Goal: Task Accomplishment & Management: Manage account settings

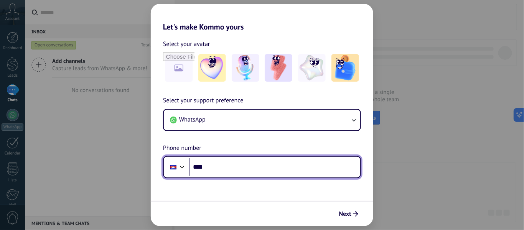
click at [233, 153] on input "****" at bounding box center [274, 167] width 171 height 18
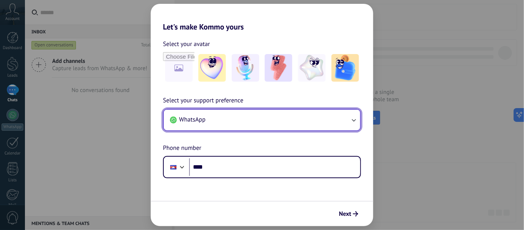
click at [294, 112] on button "WhatsApp" at bounding box center [262, 120] width 196 height 21
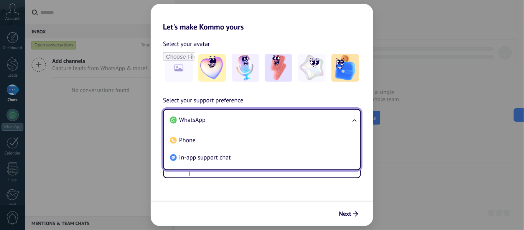
click at [229, 122] on li "WhatsApp" at bounding box center [260, 120] width 187 height 17
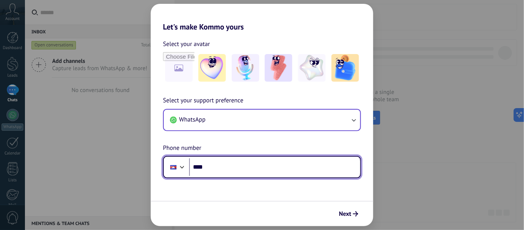
drag, startPoint x: 245, startPoint y: 166, endPoint x: 250, endPoint y: 171, distance: 6.5
click at [245, 153] on input "****" at bounding box center [274, 167] width 171 height 18
click at [228, 153] on input "***" at bounding box center [274, 167] width 171 height 18
type input "**********"
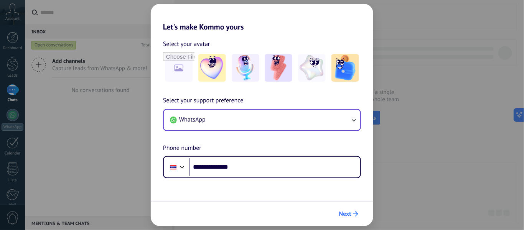
click at [342, 153] on button "Next" at bounding box center [348, 213] width 26 height 13
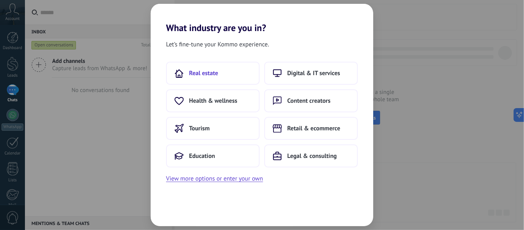
click at [227, 72] on button "Real estate" at bounding box center [213, 73] width 94 height 23
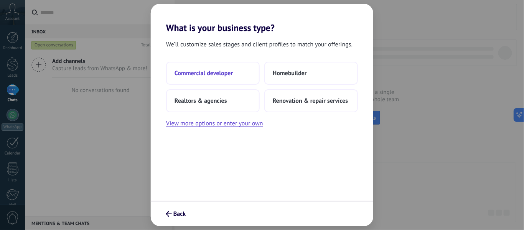
click at [228, 72] on span "Commercial developer" at bounding box center [203, 73] width 58 height 8
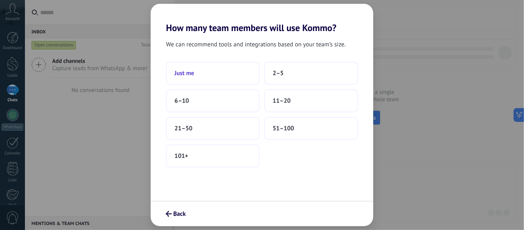
click at [236, 79] on button "Just me" at bounding box center [213, 73] width 94 height 23
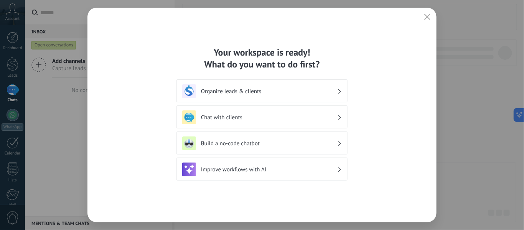
click at [288, 116] on h3 "Chat with clients" at bounding box center [269, 117] width 136 height 7
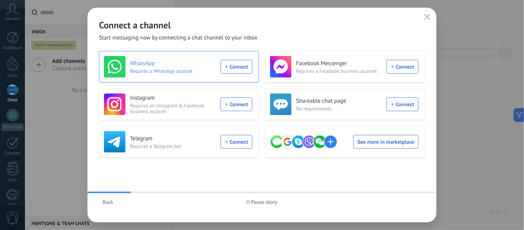
click at [235, 69] on div "WhatsApp Requires a WhatsApp account Connect" at bounding box center [178, 66] width 148 height 21
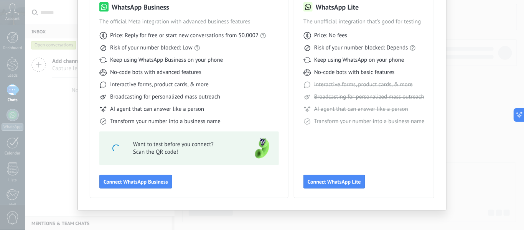
scroll to position [71, 0]
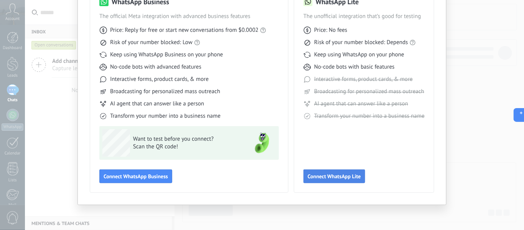
click at [332, 153] on span "Connect WhatsApp Lite" at bounding box center [333, 176] width 53 height 5
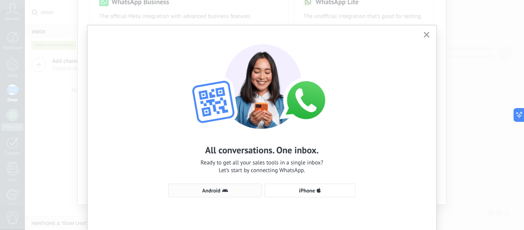
click at [233, 153] on span "Android" at bounding box center [215, 190] width 85 height 6
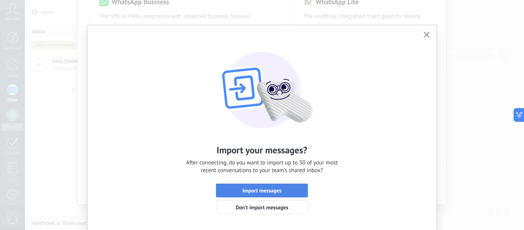
click at [291, 153] on span "Import messages" at bounding box center [262, 190] width 84 height 5
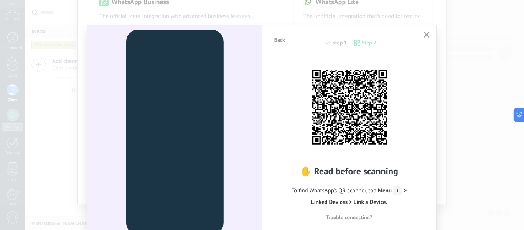
scroll to position [35, 0]
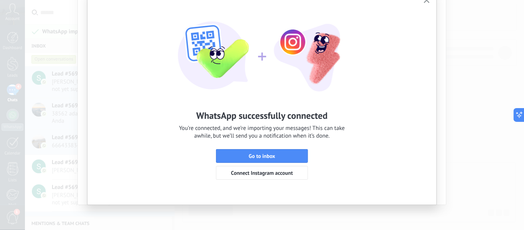
drag, startPoint x: 294, startPoint y: 154, endPoint x: 321, endPoint y: 175, distance: 33.7
click at [294, 153] on span "Go to inbox" at bounding box center [262, 155] width 84 height 5
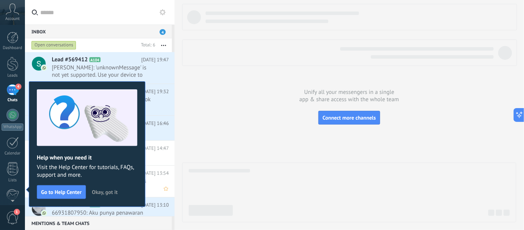
click at [103, 153] on span "Okay, got it" at bounding box center [105, 191] width 26 height 5
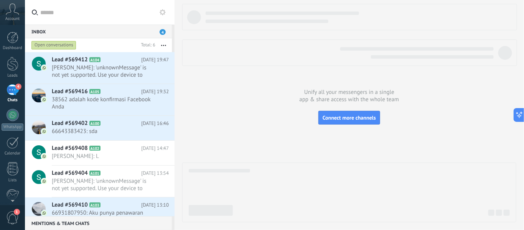
click at [160, 33] on span "4" at bounding box center [162, 32] width 6 height 6
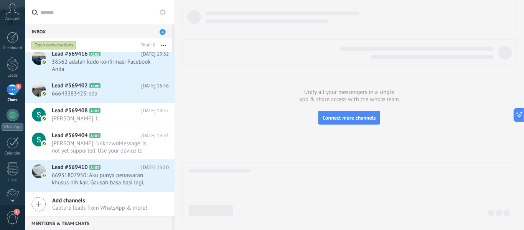
click at [80, 153] on span "Add channels" at bounding box center [99, 200] width 95 height 7
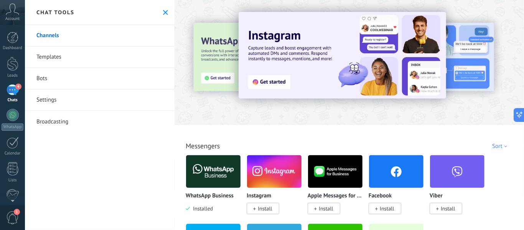
scroll to position [58, 0]
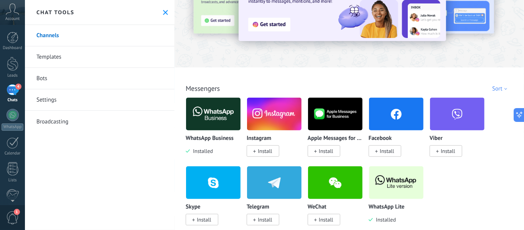
click at [214, 115] on img at bounding box center [213, 113] width 54 height 37
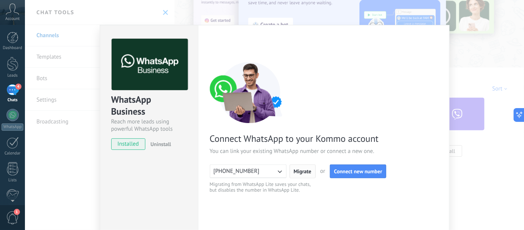
click at [305, 153] on button "Migrate" at bounding box center [302, 171] width 26 height 14
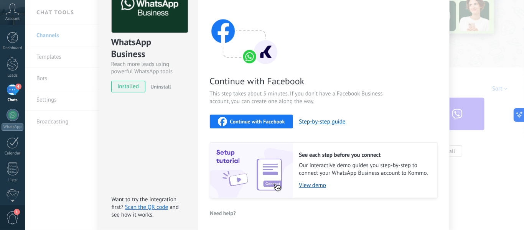
click at [271, 122] on span "Continue with Facebook" at bounding box center [257, 121] width 55 height 5
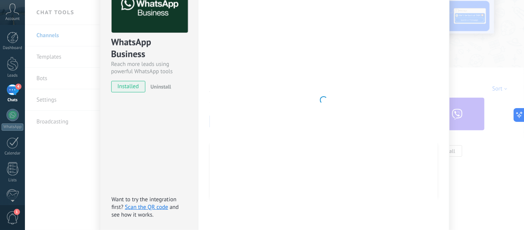
click at [210, 84] on span "Continue with Facebook" at bounding box center [301, 81] width 182 height 12
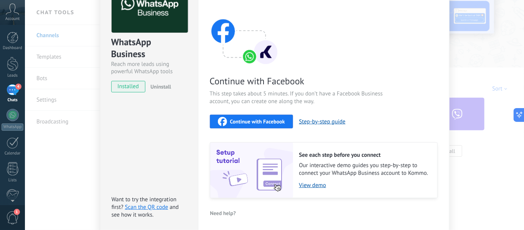
scroll to position [0, 0]
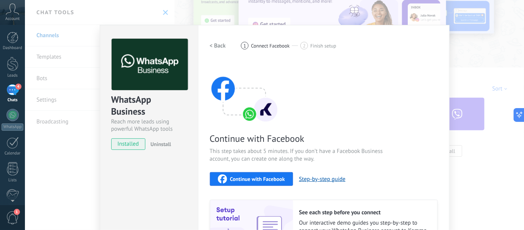
click at [349, 29] on div "WhatsApp Business Reach more leads using powerful WhatsApp tools installed Unin…" at bounding box center [274, 115] width 499 height 230
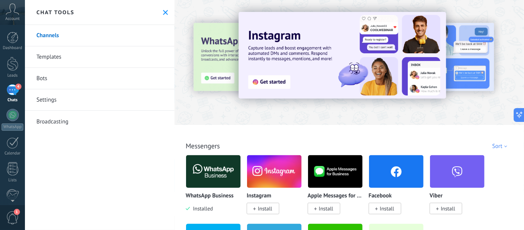
click at [152, 8] on div "Chat tools" at bounding box center [100, 12] width 150 height 25
click at [158, 13] on div "Chat tools" at bounding box center [100, 12] width 150 height 25
click at [160, 14] on div "Chat tools" at bounding box center [100, 12] width 150 height 25
click at [163, 14] on icon at bounding box center [165, 12] width 5 height 5
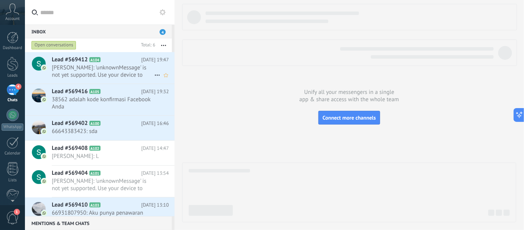
click at [72, 58] on span "Lead #569412" at bounding box center [70, 60] width 36 height 8
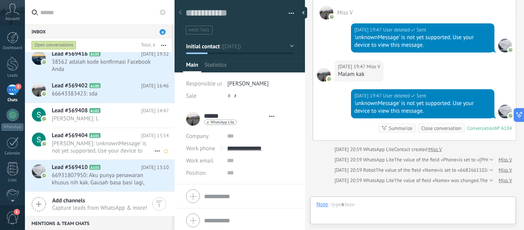
scroll to position [12, 0]
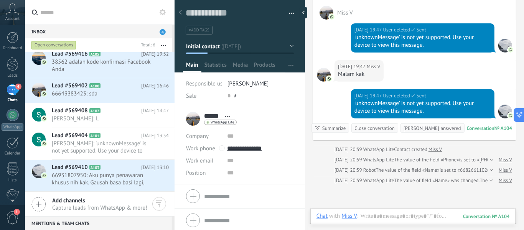
click at [349, 153] on div "Miss V" at bounding box center [350, 215] width 16 height 7
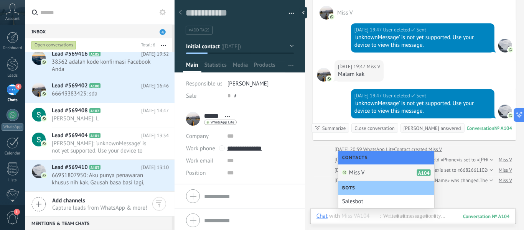
click at [349, 153] on div "Miss V A104" at bounding box center [386, 172] width 96 height 17
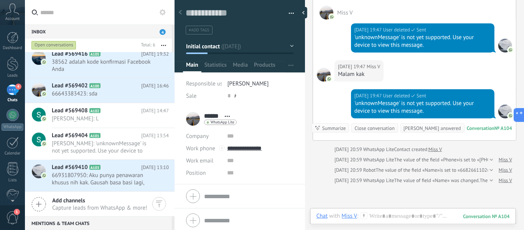
click at [349, 153] on div "Miss V" at bounding box center [350, 215] width 16 height 7
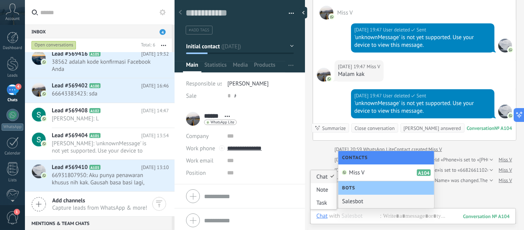
click at [319, 153] on div "Chat" at bounding box center [321, 215] width 11 height 7
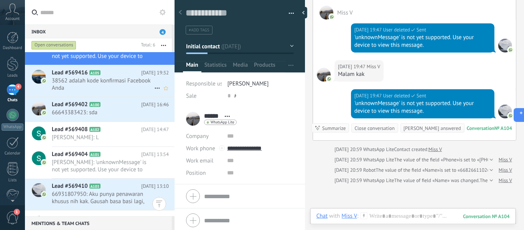
scroll to position [0, 0]
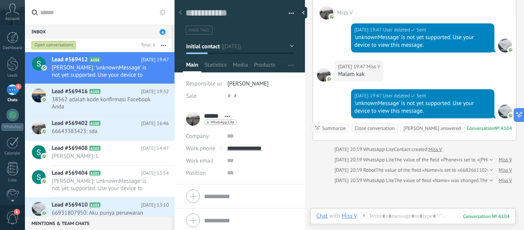
click at [57, 42] on div "Open conversations" at bounding box center [53, 45] width 45 height 9
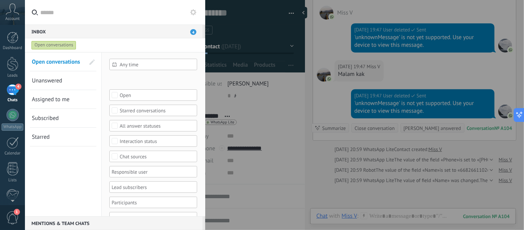
click at [233, 31] on div at bounding box center [262, 115] width 524 height 230
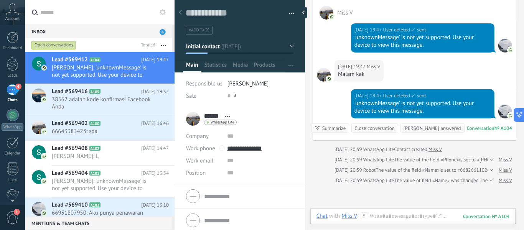
click at [163, 41] on button "button" at bounding box center [163, 45] width 16 height 14
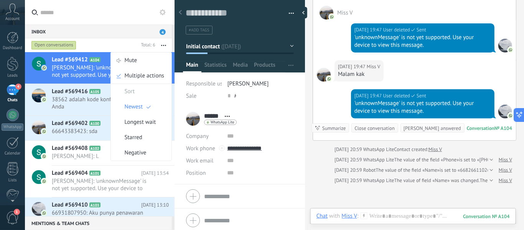
click at [15, 90] on div "4" at bounding box center [13, 89] width 12 height 11
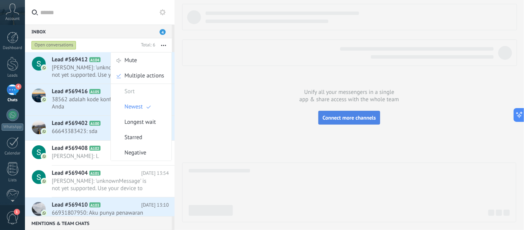
click at [349, 115] on span "Connect more channels" at bounding box center [348, 117] width 53 height 7
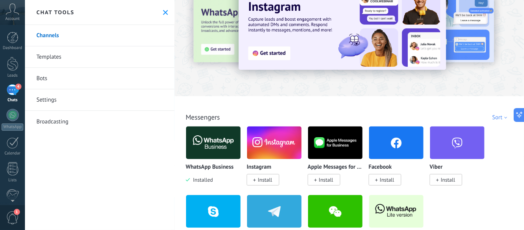
scroll to position [58, 0]
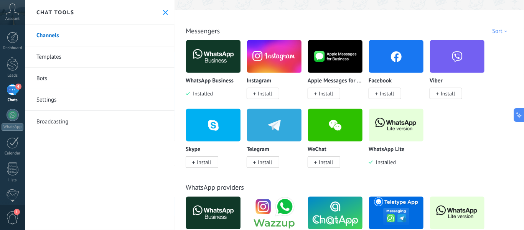
click at [349, 135] on img at bounding box center [396, 125] width 54 height 37
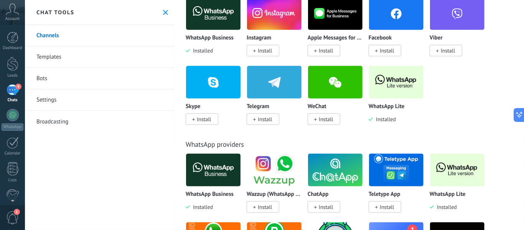
scroll to position [288, 0]
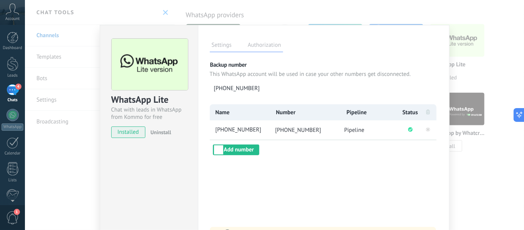
click at [303, 128] on span "+66 94 006 5762" at bounding box center [298, 130] width 46 height 7
click at [232, 130] on span "+66 94 006 5762" at bounding box center [242, 130] width 56 height 8
click at [303, 150] on div "**********" at bounding box center [324, 129] width 228 height 51
click at [257, 46] on label "Authorization" at bounding box center [264, 46] width 37 height 11
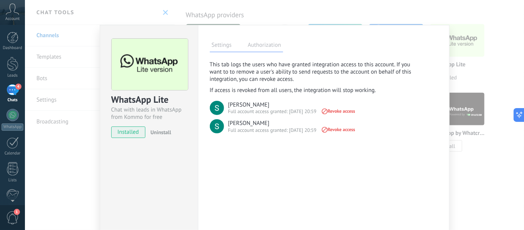
click at [340, 113] on span "Revoke access" at bounding box center [337, 110] width 35 height 5
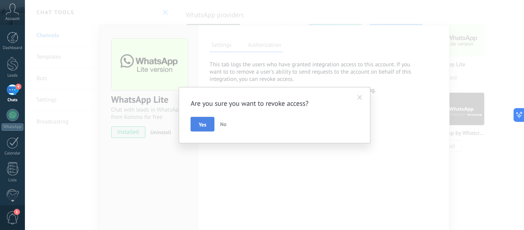
click at [205, 123] on span "Yes" at bounding box center [203, 124] width 8 height 5
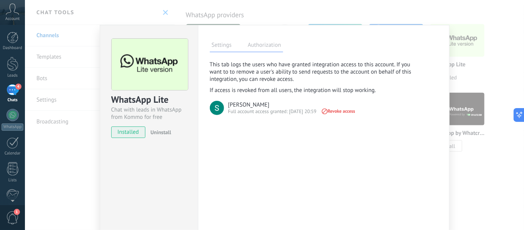
click at [349, 112] on span "Revoke access" at bounding box center [337, 110] width 35 height 5
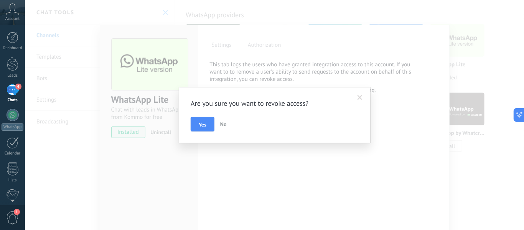
click at [198, 118] on button "Yes" at bounding box center [203, 124] width 24 height 15
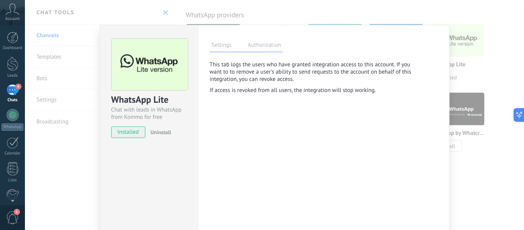
click at [220, 45] on label "Settings" at bounding box center [222, 46] width 24 height 11
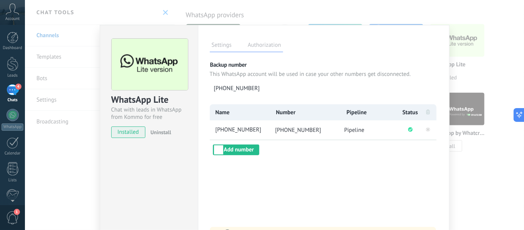
click at [140, 131] on span "installed" at bounding box center [129, 133] width 34 height 12
click at [243, 45] on div "Settings Authorization" at bounding box center [246, 45] width 73 height 13
click at [135, 61] on img at bounding box center [150, 65] width 76 height 52
click at [265, 14] on div "WhatsApp Lite Chat with leads in WhatsApp from Kommo for free installed Uninsta…" at bounding box center [274, 115] width 499 height 230
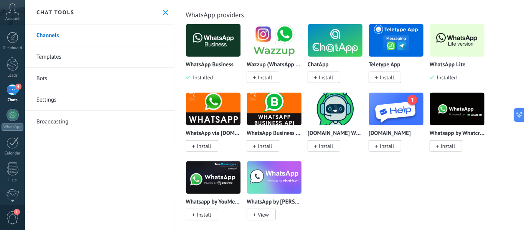
click at [266, 144] on span "Install" at bounding box center [265, 146] width 15 height 7
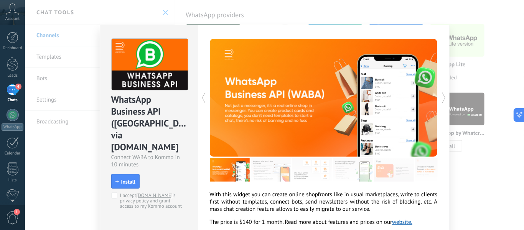
drag, startPoint x: 133, startPoint y: 170, endPoint x: 139, endPoint y: 175, distance: 8.2
click at [133, 153] on span "Install" at bounding box center [128, 181] width 15 height 5
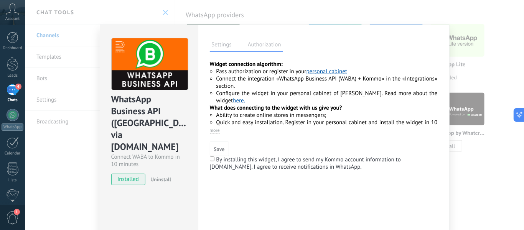
scroll to position [0, 0]
click at [218, 148] on span "Save" at bounding box center [219, 149] width 11 height 5
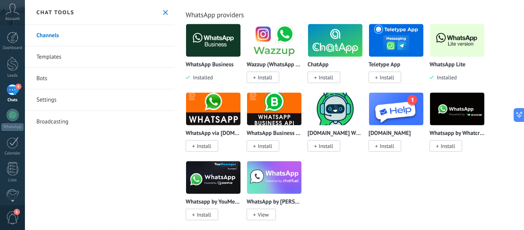
click at [275, 125] on img at bounding box center [274, 108] width 54 height 37
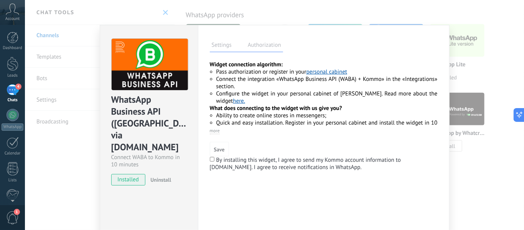
click at [124, 153] on span "installed" at bounding box center [129, 180] width 34 height 12
click at [263, 45] on label "Authorization" at bounding box center [264, 46] width 37 height 11
click at [256, 45] on label "Authorization" at bounding box center [264, 46] width 37 height 11
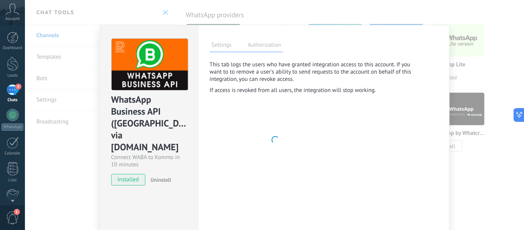
click at [221, 46] on label "Settings" at bounding box center [222, 46] width 24 height 11
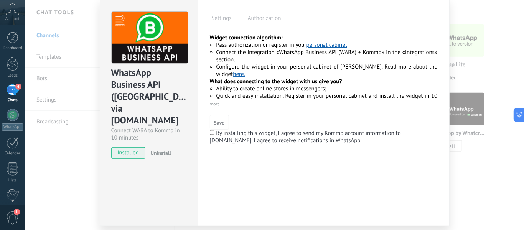
scroll to position [52, 0]
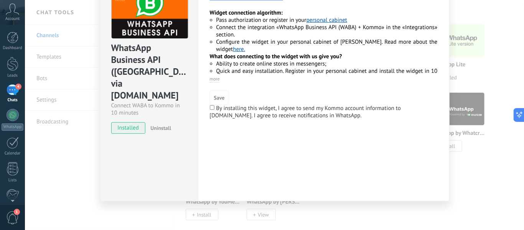
click at [212, 104] on button "Save" at bounding box center [219, 97] width 19 height 15
click at [217, 97] on span "Save" at bounding box center [219, 97] width 11 height 5
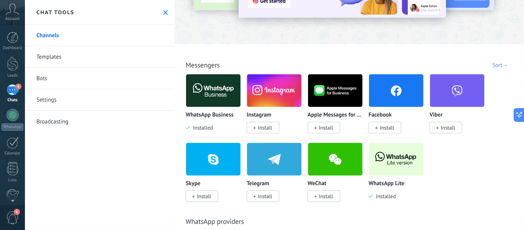
scroll to position [58, 0]
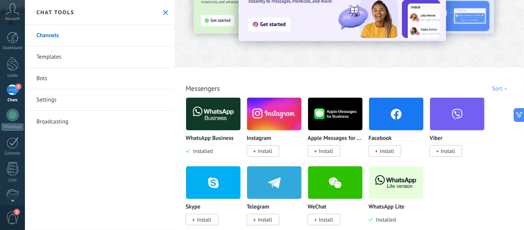
click at [116, 153] on div "Channels Templates Bots Settings Broadcasting" at bounding box center [100, 127] width 150 height 205
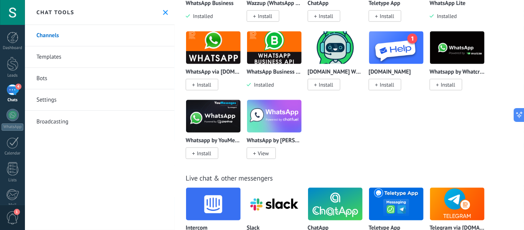
scroll to position [345, 0]
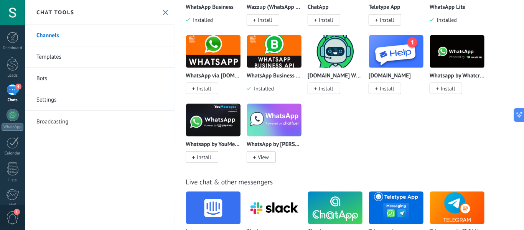
click at [278, 61] on img at bounding box center [274, 51] width 54 height 37
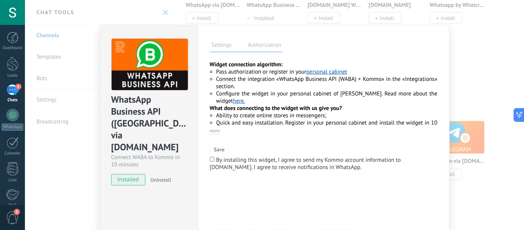
scroll to position [460, 0]
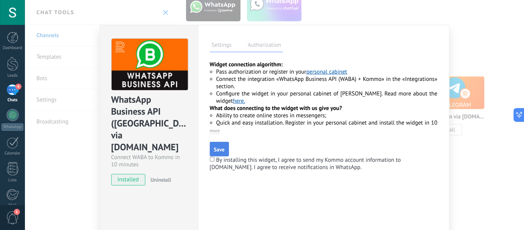
click at [219, 151] on span "Save" at bounding box center [219, 149] width 11 height 5
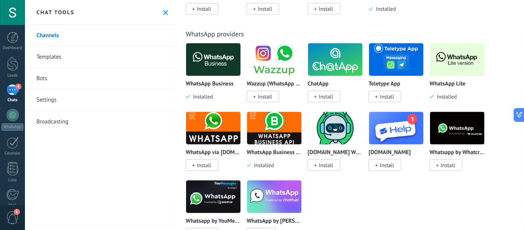
scroll to position [227, 0]
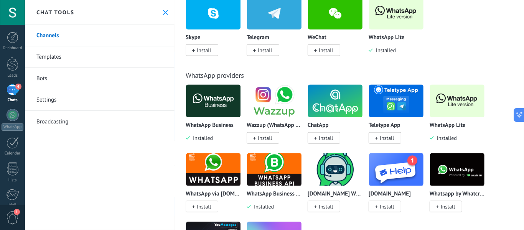
click at [278, 171] on img at bounding box center [274, 169] width 54 height 37
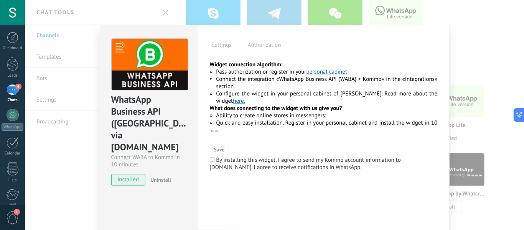
click at [233, 102] on link "here." at bounding box center [239, 100] width 12 height 7
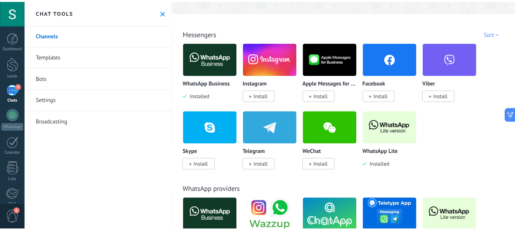
scroll to position [115, 0]
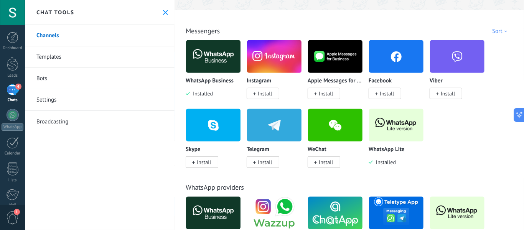
drag, startPoint x: 176, startPoint y: 6, endPoint x: 159, endPoint y: 10, distance: 17.6
drag, startPoint x: 159, startPoint y: 10, endPoint x: 161, endPoint y: 21, distance: 11.7
click at [159, 10] on div "Chat tools" at bounding box center [100, 12] width 150 height 25
click at [164, 12] on use at bounding box center [165, 12] width 5 height 5
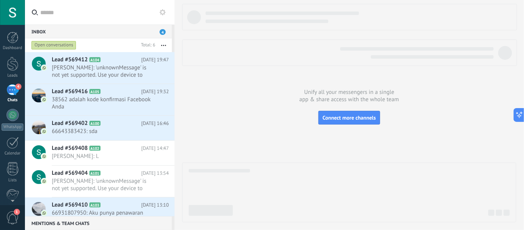
click at [13, 92] on div "4" at bounding box center [13, 89] width 12 height 11
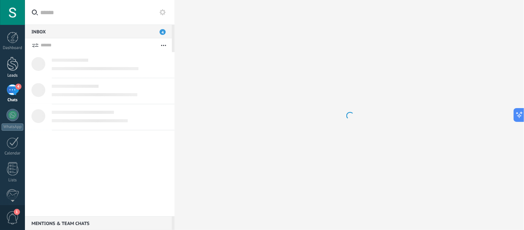
click at [13, 71] on link "Leads" at bounding box center [12, 67] width 25 height 21
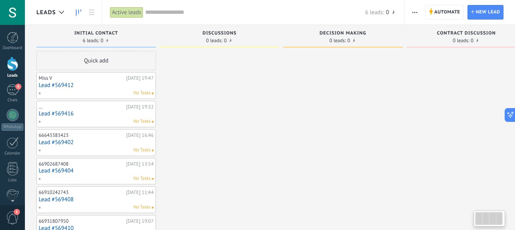
scroll to position [33, 0]
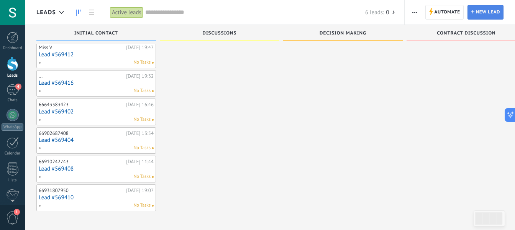
click at [496, 13] on span "New lead" at bounding box center [488, 12] width 24 height 14
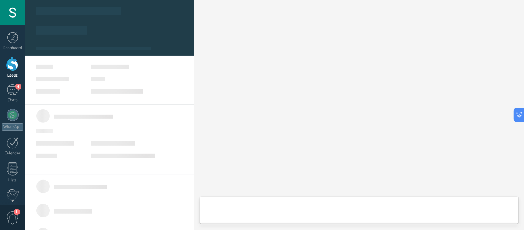
scroll to position [37, 0]
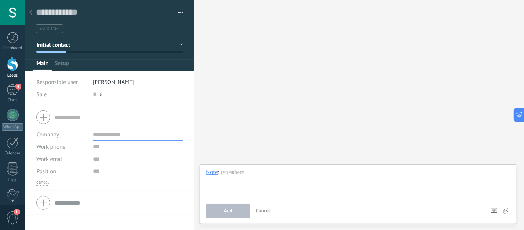
click at [33, 10] on div at bounding box center [30, 12] width 11 height 15
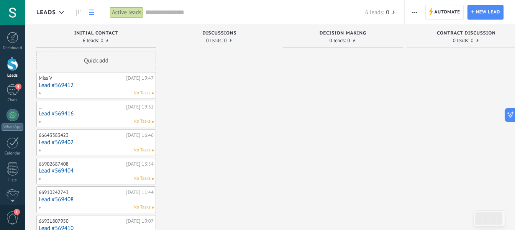
click at [89, 8] on link at bounding box center [91, 12] width 13 height 15
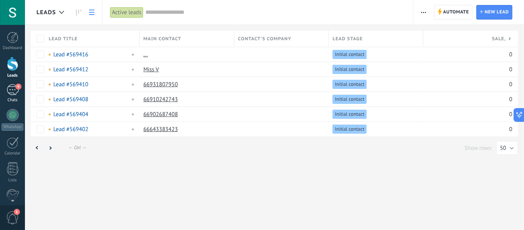
click at [8, 102] on div "Chats" at bounding box center [13, 100] width 22 height 5
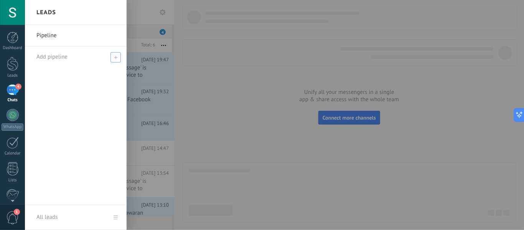
click at [110, 58] on span at bounding box center [115, 57] width 10 height 10
click at [112, 47] on div at bounding box center [77, 56] width 82 height 21
click at [159, 146] on span "[DATE] 14:47" at bounding box center [155, 149] width 28 height 8
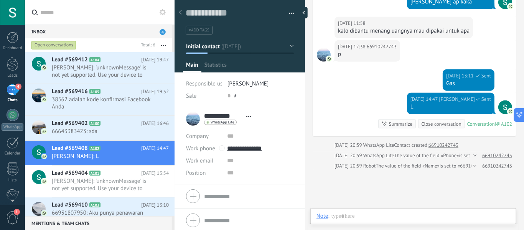
scroll to position [12, 0]
click at [161, 14] on icon at bounding box center [162, 12] width 6 height 6
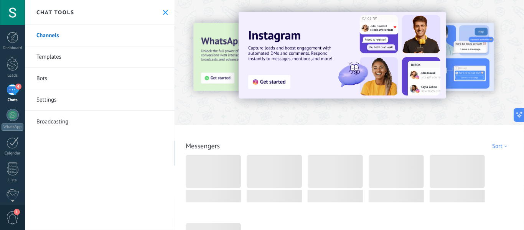
click at [85, 54] on link "Templates" at bounding box center [100, 56] width 150 height 21
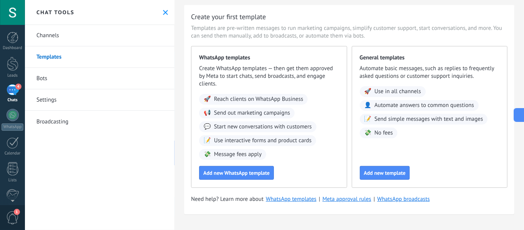
scroll to position [21, 0]
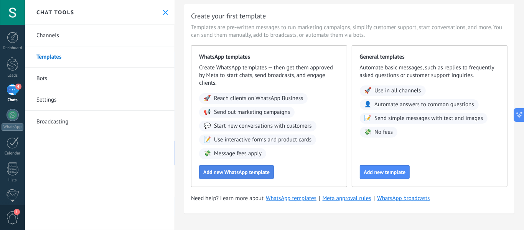
click at [228, 167] on button "Add new WhatsApp template" at bounding box center [236, 172] width 75 height 14
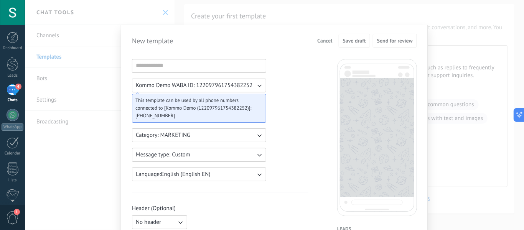
click at [211, 135] on button "Category: MARKETING" at bounding box center [199, 135] width 134 height 14
click at [211, 135] on li "UTILITY" at bounding box center [196, 135] width 138 height 13
click at [215, 91] on button "Kommo Demo WABA ID: 122097961754382252" at bounding box center [199, 86] width 134 height 14
click at [215, 84] on span "Kommo Demo WABA ID: 122097961754382252" at bounding box center [194, 86] width 117 height 8
click at [219, 67] on input at bounding box center [198, 65] width 133 height 12
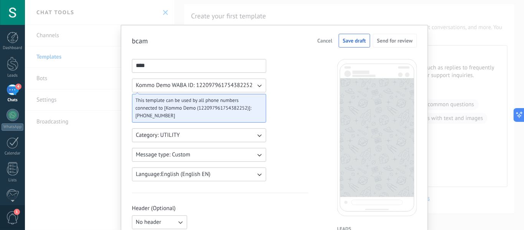
type input "****"
click at [202, 99] on span "This template can be used by all phone numbers connected to [Kommo Demo (122097…" at bounding box center [195, 104] width 121 height 15
click at [222, 110] on span "This template can be used by all phone numbers connected to [Kommo Demo (122097…" at bounding box center [195, 104] width 121 height 15
click at [200, 136] on button "Category: UTILITY" at bounding box center [199, 135] width 134 height 14
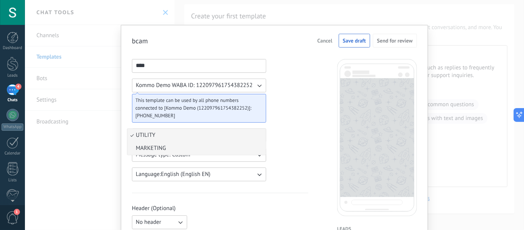
click at [198, 152] on li "MARKETING" at bounding box center [196, 148] width 138 height 13
click at [207, 155] on button "Message type: Custom" at bounding box center [199, 155] width 134 height 14
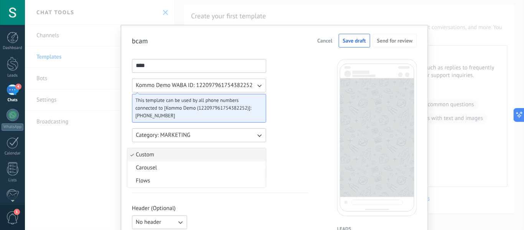
click at [207, 155] on li "Custom" at bounding box center [196, 154] width 138 height 13
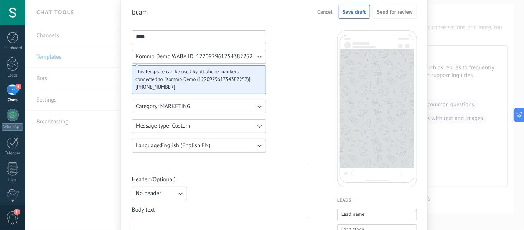
scroll to position [58, 0]
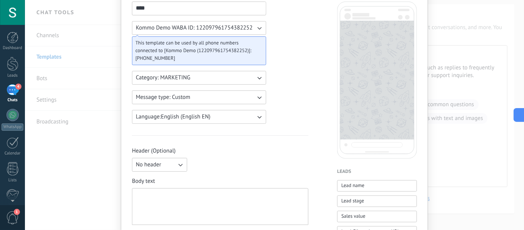
click at [220, 115] on button "Language: English (English EN)" at bounding box center [199, 117] width 134 height 14
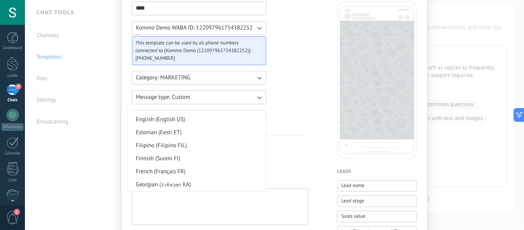
scroll to position [378, 0]
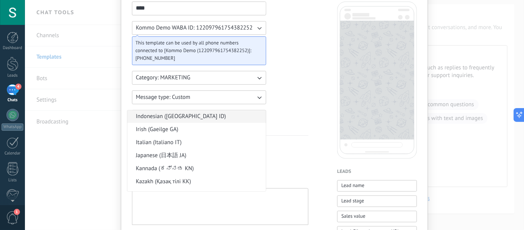
click at [209, 120] on li "Indonesian ([GEOGRAPHIC_DATA] ID)" at bounding box center [196, 116] width 138 height 13
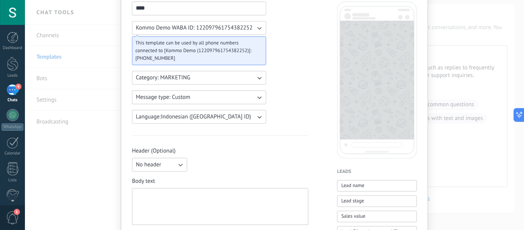
click at [173, 167] on button "No header" at bounding box center [159, 165] width 55 height 14
click at [237, 159] on div "No header No header Text Image or file" at bounding box center [220, 165] width 176 height 14
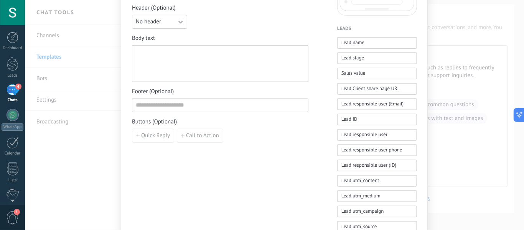
scroll to position [173, 0]
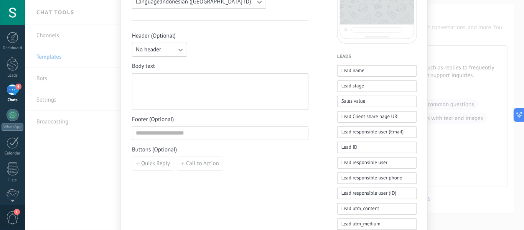
click at [197, 84] on div at bounding box center [220, 92] width 169 height 30
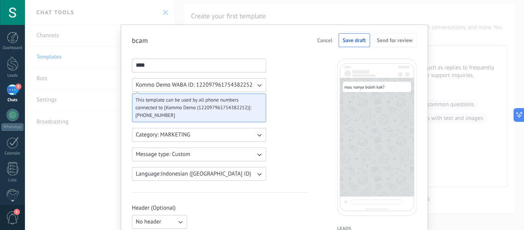
scroll to position [0, 0]
click at [353, 36] on button "Save draft" at bounding box center [354, 41] width 31 height 14
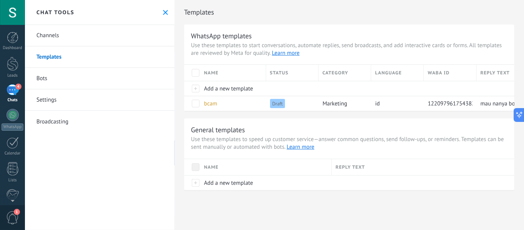
click at [378, 112] on div "WhatsApp templates Use these templates to start conversations, automate replies…" at bounding box center [349, 108] width 330 height 166
click at [61, 87] on link "Bots" at bounding box center [100, 78] width 150 height 21
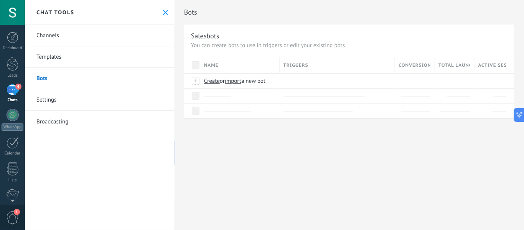
click at [22, 91] on link "4 Chats" at bounding box center [12, 93] width 25 height 18
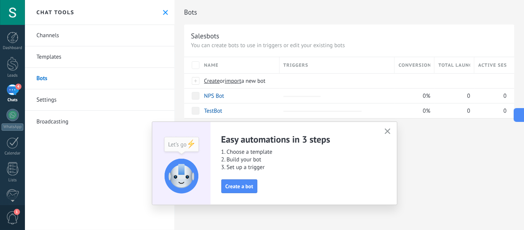
click at [19, 90] on link "4 Chats" at bounding box center [12, 93] width 25 height 18
click at [7, 117] on div at bounding box center [13, 115] width 12 height 12
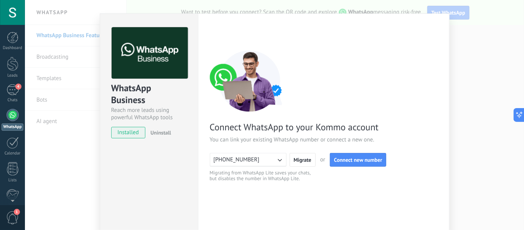
scroll to position [89, 0]
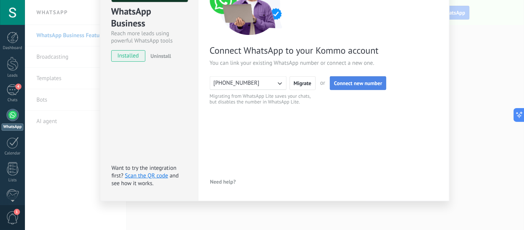
click at [357, 78] on button "Connect new number" at bounding box center [358, 83] width 57 height 14
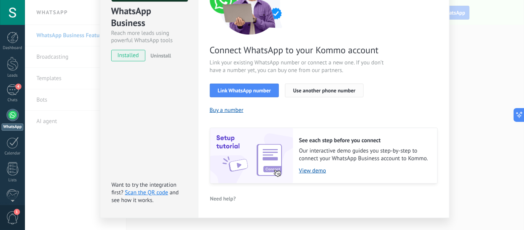
click at [312, 90] on span "Use another phone number" at bounding box center [324, 90] width 62 height 5
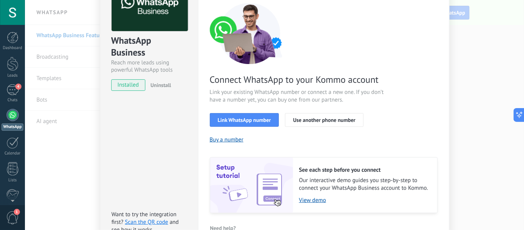
scroll to position [0, 0]
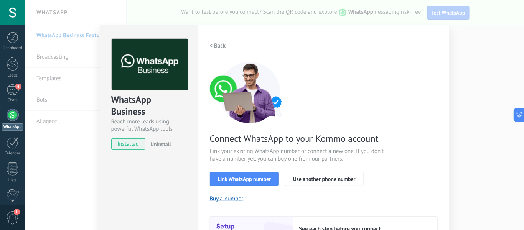
click at [128, 140] on span "installed" at bounding box center [129, 144] width 34 height 12
click at [335, 175] on button "Use another phone number" at bounding box center [324, 179] width 78 height 14
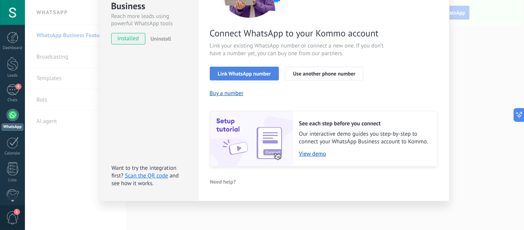
click at [252, 75] on span "Link WhatsApp number" at bounding box center [244, 73] width 53 height 5
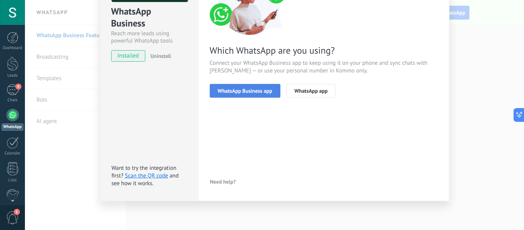
click at [255, 92] on span "WhatsApp Business app" at bounding box center [245, 90] width 54 height 5
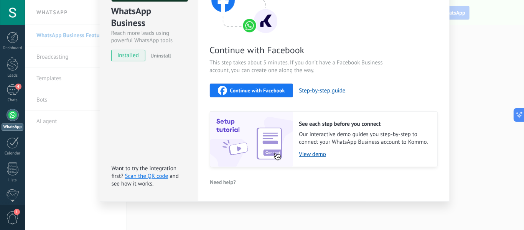
click at [272, 89] on span "Continue with Facebook" at bounding box center [257, 90] width 55 height 5
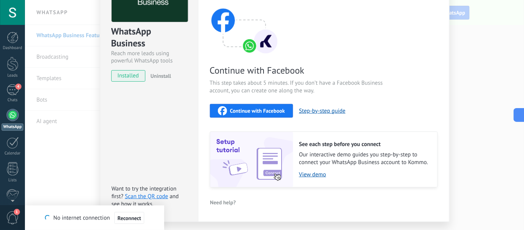
scroll to position [0, 0]
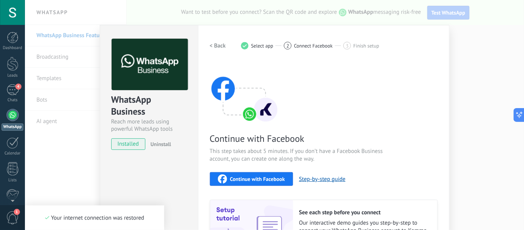
click at [313, 173] on div "Continue with Facebook Step-by-[PERSON_NAME]" at bounding box center [324, 179] width 228 height 14
click at [270, 175] on div "Continue with Facebook" at bounding box center [251, 178] width 67 height 9
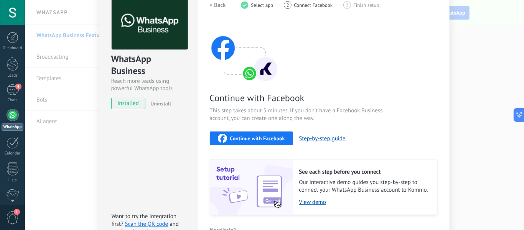
scroll to position [89, 0]
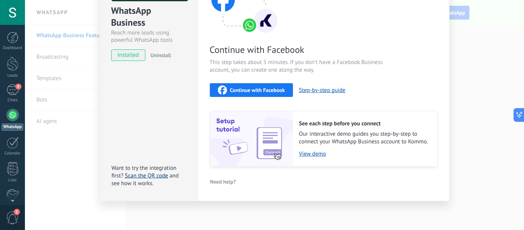
click at [143, 175] on link "Scan the QR code" at bounding box center [146, 175] width 43 height 7
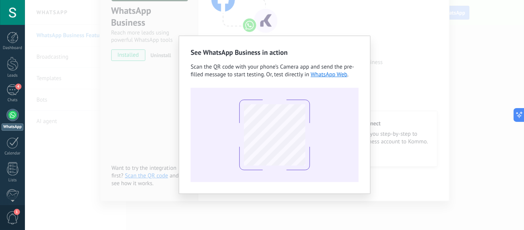
drag, startPoint x: 315, startPoint y: 134, endPoint x: 331, endPoint y: 81, distance: 55.7
click at [316, 131] on div at bounding box center [275, 135] width 168 height 94
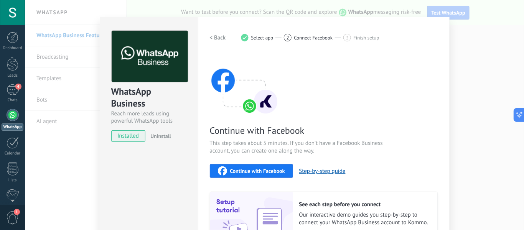
scroll to position [0, 0]
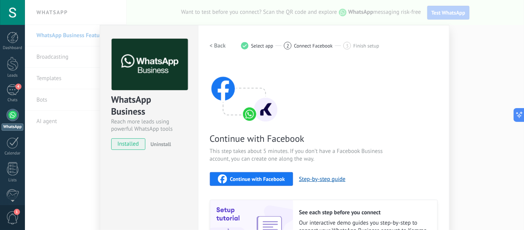
click at [304, 46] on span "Connect Facebook" at bounding box center [313, 46] width 39 height 6
click at [441, 30] on div "Settings Authorization This tab logs the users who have granted integration acc…" at bounding box center [323, 157] width 251 height 265
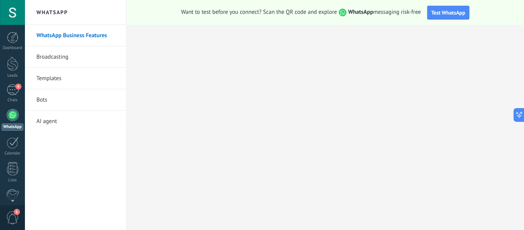
click at [11, 117] on div at bounding box center [13, 115] width 12 height 12
click at [37, 120] on link "AI agent" at bounding box center [77, 121] width 82 height 21
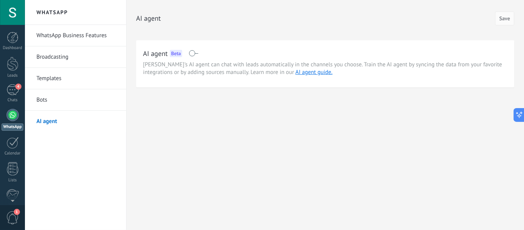
click at [17, 115] on div at bounding box center [13, 115] width 12 height 12
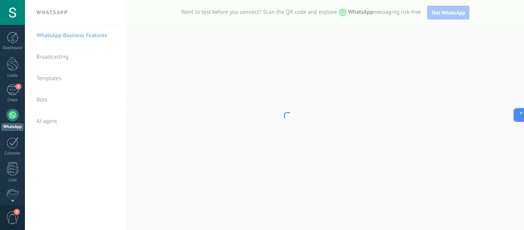
click at [447, 10] on body ".abccls-1,.abccls-2{fill-rule:evenodd}.abccls-2{fill:#fff} .abfcls-1{fill:none}…" at bounding box center [262, 115] width 524 height 230
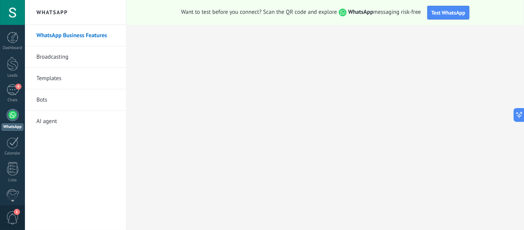
click at [447, 10] on span "Test WhatsApp" at bounding box center [448, 12] width 34 height 7
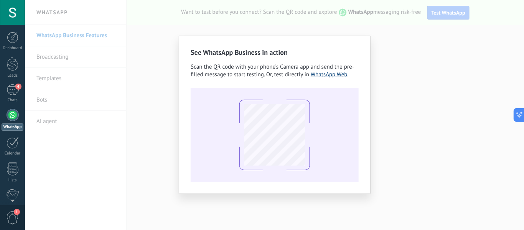
click at [327, 71] on link "WhatsApp Web" at bounding box center [329, 74] width 37 height 7
drag, startPoint x: 197, startPoint y: 18, endPoint x: 191, endPoint y: 21, distance: 5.8
click at [197, 18] on div "See WhatsApp Business in action Scan the QR code with your phone’s Camera app a…" at bounding box center [274, 115] width 499 height 230
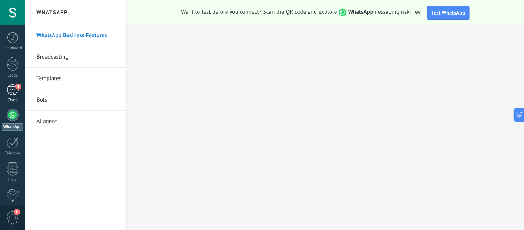
click at [20, 89] on span "4" at bounding box center [18, 87] width 6 height 6
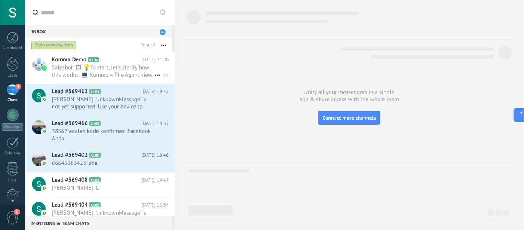
click at [122, 70] on span "Salesbot: 🖼 💡To start, let's clarify how this works: 💻 Kommo = The Agent view –…" at bounding box center [103, 71] width 102 height 15
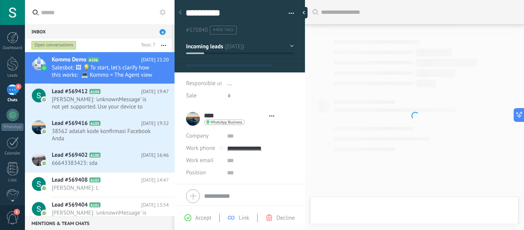
type textarea "**********"
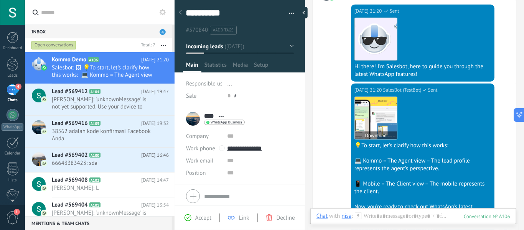
scroll to position [110, 0]
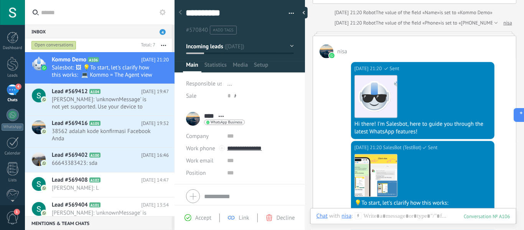
click at [403, 45] on div "nisa" at bounding box center [414, 47] width 203 height 22
click at [345, 46] on div "nisa" at bounding box center [414, 47] width 203 height 22
click at [339, 51] on span "nisa" at bounding box center [342, 51] width 10 height 7
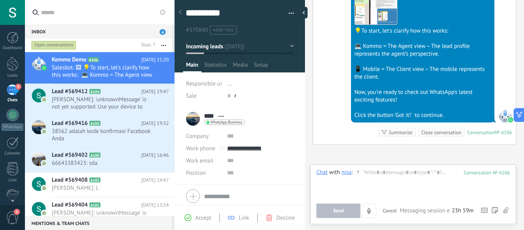
scroll to position [282, 0]
click at [431, 109] on div at bounding box center [422, 108] width 136 height 8
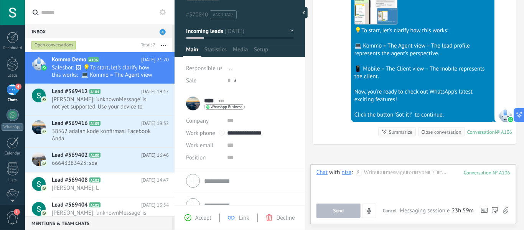
scroll to position [29, 0]
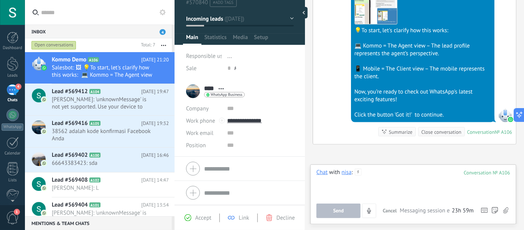
click at [328, 192] on div at bounding box center [413, 183] width 194 height 29
click at [332, 217] on button "Send" at bounding box center [338, 211] width 44 height 15
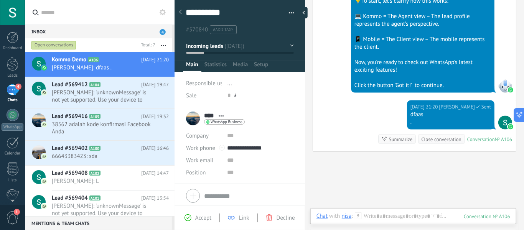
scroll to position [0, 0]
click at [189, 13] on textarea "**********" at bounding box center [233, 13] width 95 height 12
click at [185, 13] on div at bounding box center [180, 12] width 11 height 15
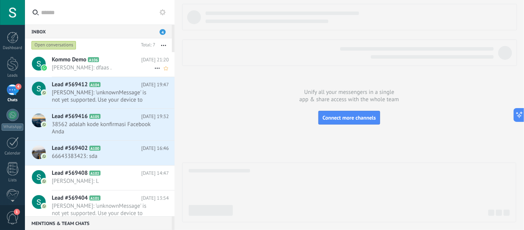
click at [122, 71] on span "[PERSON_NAME]: dfaas ." at bounding box center [103, 67] width 102 height 7
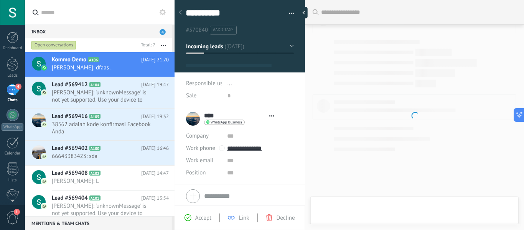
type textarea "**********"
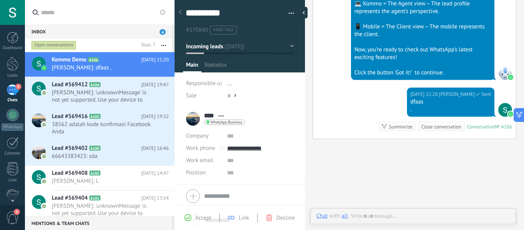
scroll to position [12, 0]
click at [163, 14] on use at bounding box center [162, 12] width 6 height 6
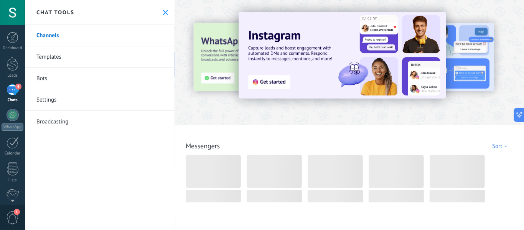
click at [165, 7] on div "Chat tools" at bounding box center [100, 12] width 150 height 25
click at [163, 12] on icon at bounding box center [165, 12] width 5 height 5
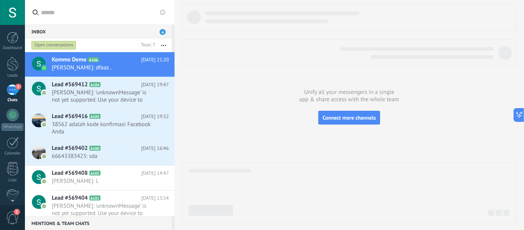
click at [48, 28] on div "Inbox 4" at bounding box center [98, 32] width 147 height 14
click at [37, 17] on label at bounding box center [100, 12] width 150 height 25
click at [41, 17] on input "text" at bounding box center [104, 12] width 126 height 25
click at [53, 46] on div "Open conversations" at bounding box center [53, 45] width 45 height 9
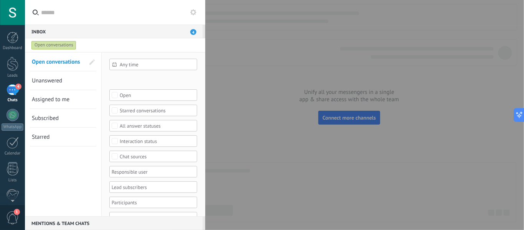
click at [49, 133] on link "Starred" at bounding box center [58, 137] width 53 height 18
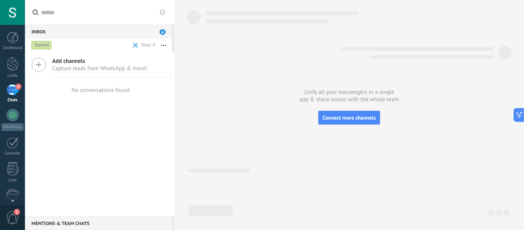
click at [48, 30] on div "Inbox 4" at bounding box center [98, 32] width 147 height 14
click at [38, 8] on label at bounding box center [100, 12] width 150 height 25
click at [41, 8] on input "text" at bounding box center [104, 12] width 126 height 25
click at [25, 15] on div at bounding box center [12, 12] width 25 height 25
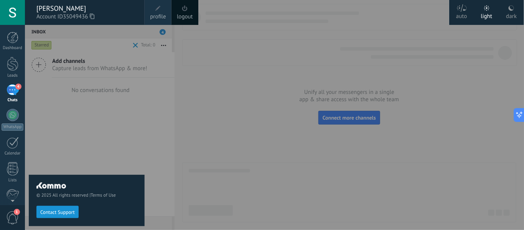
click at [10, 15] on div at bounding box center [12, 12] width 25 height 25
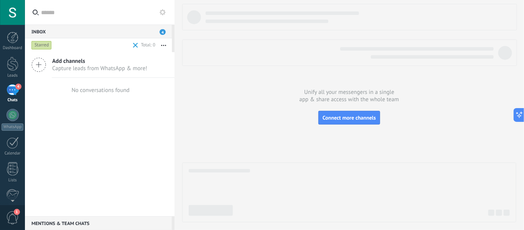
click at [17, 14] on div at bounding box center [12, 12] width 25 height 25
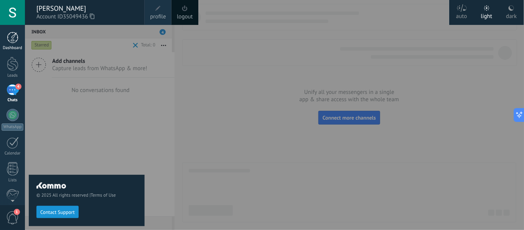
click at [18, 36] on link "Dashboard" at bounding box center [12, 41] width 25 height 19
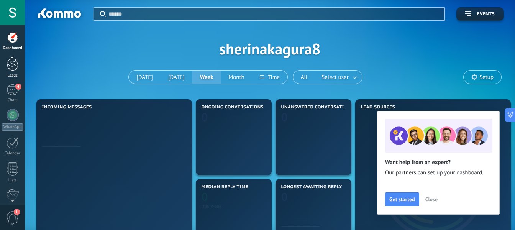
click at [18, 72] on link "Leads" at bounding box center [12, 67] width 25 height 21
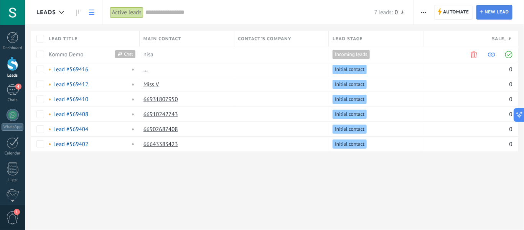
click at [488, 14] on span "New lead" at bounding box center [497, 12] width 24 height 14
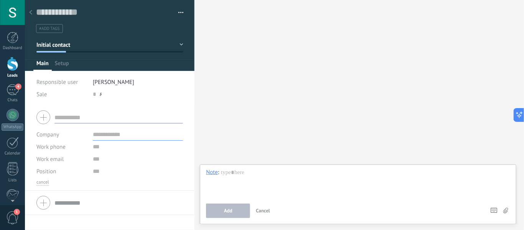
click at [103, 119] on input "text" at bounding box center [118, 117] width 128 height 12
type input "*"
paste input "**********"
type input "**********"
click at [106, 120] on input "text" at bounding box center [118, 117] width 128 height 12
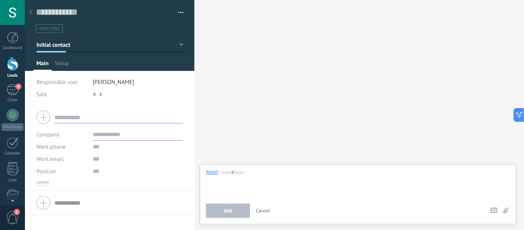
click at [43, 115] on div at bounding box center [109, 117] width 146 height 19
click at [46, 117] on div at bounding box center [109, 117] width 146 height 19
click at [118, 136] on input "text" at bounding box center [138, 134] width 90 height 12
click at [113, 122] on input "text" at bounding box center [118, 117] width 128 height 12
click at [94, 49] on button "Initial contact" at bounding box center [109, 45] width 147 height 14
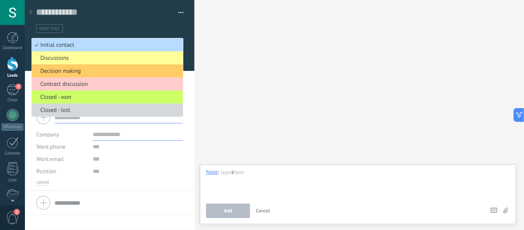
click at [107, 41] on span "Initial contact" at bounding box center [106, 44] width 149 height 7
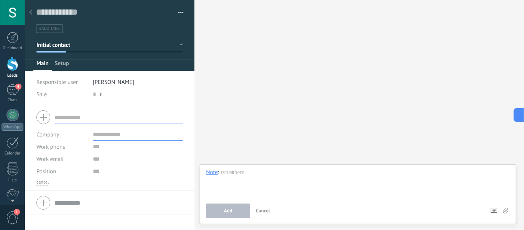
click at [67, 67] on span "Setup" at bounding box center [62, 65] width 14 height 11
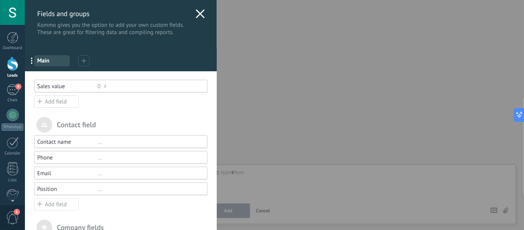
click at [112, 161] on div "..." at bounding box center [148, 157] width 103 height 7
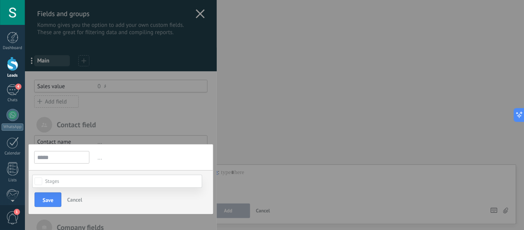
click at [60, 154] on div at bounding box center [274, 115] width 499 height 230
click at [77, 159] on input "*****" at bounding box center [61, 157] width 55 height 13
click at [105, 159] on span "..." at bounding box center [152, 157] width 112 height 13
click at [94, 162] on div "..." at bounding box center [148, 157] width 118 height 13
click at [97, 151] on div "***** ... The currency field allows you to enter monetary values outside of you…" at bounding box center [120, 179] width 185 height 70
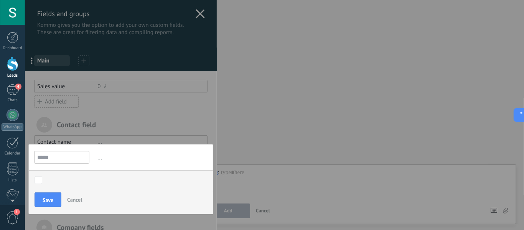
click at [98, 157] on span "..." at bounding box center [152, 157] width 112 height 13
click at [98, 158] on span "..." at bounding box center [152, 157] width 112 height 13
drag, startPoint x: 98, startPoint y: 158, endPoint x: 112, endPoint y: 166, distance: 15.8
click at [98, 159] on span "..." at bounding box center [152, 157] width 112 height 13
click at [107, 158] on span "..." at bounding box center [152, 157] width 112 height 13
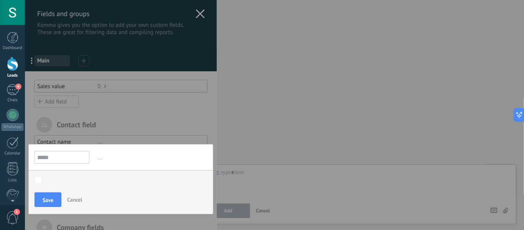
drag, startPoint x: 90, startPoint y: 161, endPoint x: 99, endPoint y: 161, distance: 9.6
click at [94, 161] on div "***** ..." at bounding box center [120, 157] width 173 height 13
click at [99, 161] on span "..." at bounding box center [152, 157] width 112 height 13
click at [105, 137] on div at bounding box center [121, 171] width 192 height 343
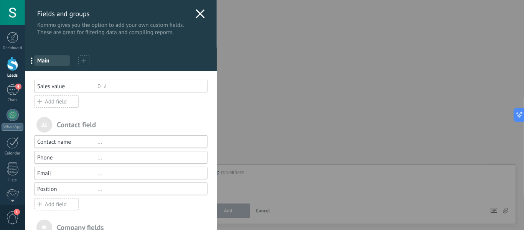
click at [108, 155] on div "Phone ..." at bounding box center [120, 157] width 173 height 13
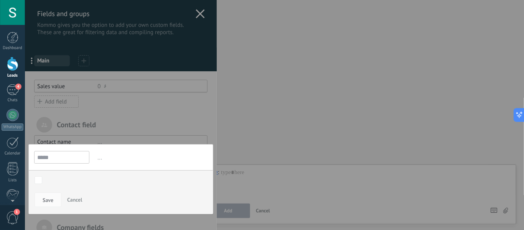
click at [127, 134] on div at bounding box center [121, 171] width 192 height 343
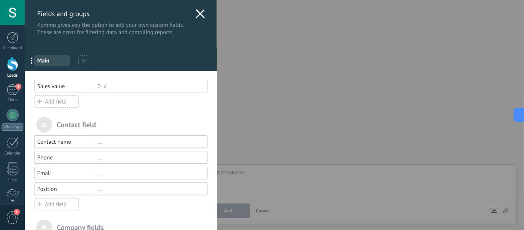
click at [79, 61] on div "... Main" at bounding box center [121, 60] width 192 height 24
click at [81, 60] on div at bounding box center [83, 60] width 11 height 11
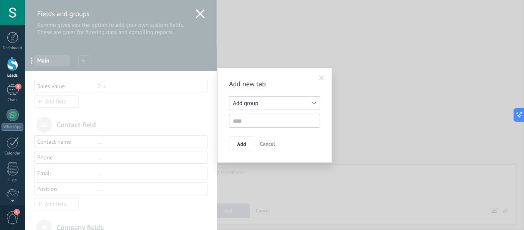
click at [266, 104] on button "Add group" at bounding box center [274, 103] width 91 height 14
click at [271, 124] on span "Related leads" at bounding box center [270, 127] width 93 height 7
click at [255, 124] on input "text" at bounding box center [274, 121] width 91 height 14
click at [251, 146] on button "Add" at bounding box center [241, 143] width 25 height 15
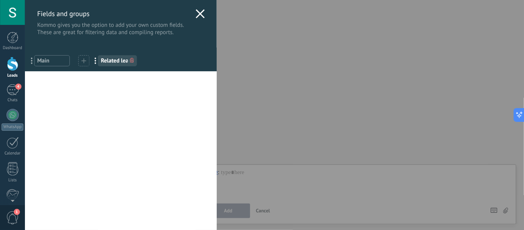
click at [131, 60] on icon at bounding box center [132, 60] width 4 height 5
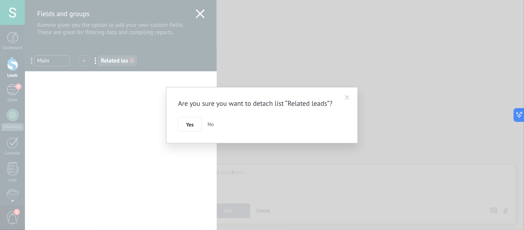
drag, startPoint x: 193, startPoint y: 126, endPoint x: 183, endPoint y: 117, distance: 13.4
click at [192, 126] on span "Yes" at bounding box center [190, 124] width 8 height 5
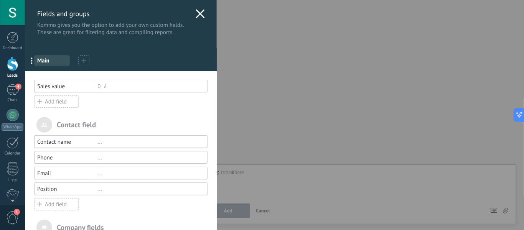
click at [85, 61] on use at bounding box center [83, 60] width 5 height 5
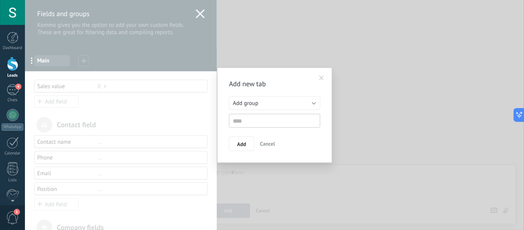
click at [85, 62] on div "Add new tab Add group Lists Related leads Add group Add Cancel" at bounding box center [274, 115] width 499 height 230
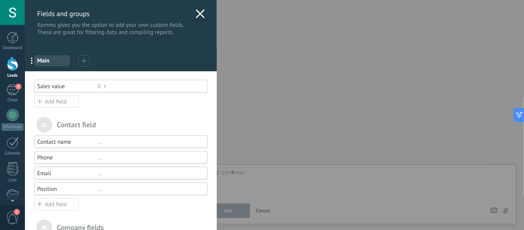
click at [102, 140] on div "..." at bounding box center [148, 141] width 103 height 7
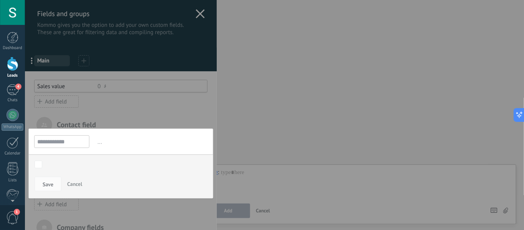
drag, startPoint x: 84, startPoint y: 148, endPoint x: 74, endPoint y: 143, distance: 11.3
click at [83, 147] on input "**********" at bounding box center [61, 141] width 55 height 13
click at [74, 143] on input "**********" at bounding box center [61, 141] width 55 height 13
click at [71, 144] on input "**********" at bounding box center [61, 141] width 55 height 13
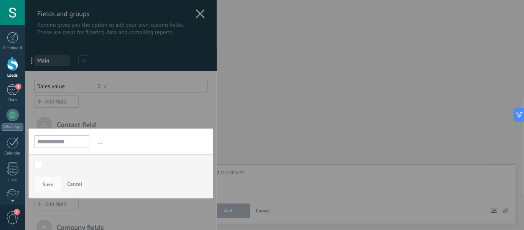
click at [71, 144] on input "**********" at bounding box center [61, 141] width 55 height 13
click at [0, 0] on div "Initial contact" at bounding box center [0, 0] width 0 height 0
click at [0, 0] on label "Initial contact" at bounding box center [0, 0] width 0 height 0
click at [49, 182] on div "Initial contact Discussions Decision making Contract discussion Closed - won Cl…" at bounding box center [117, 194] width 170 height 72
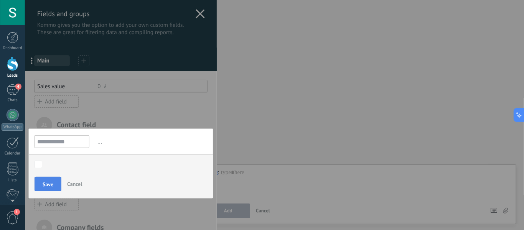
click at [52, 180] on button "Save" at bounding box center [48, 184] width 27 height 15
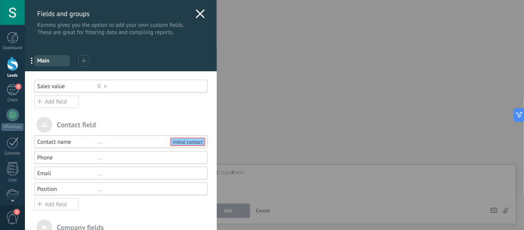
click at [161, 153] on div "Phone ..." at bounding box center [120, 157] width 173 height 13
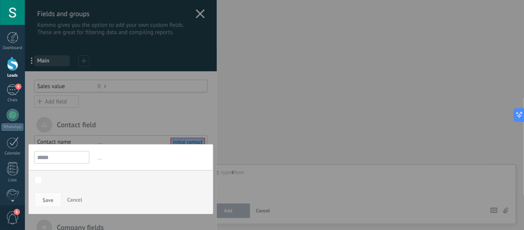
click at [40, 184] on body ".abccls-1,.abccls-2{fill-rule:evenodd}.abccls-2{fill:#fff} .abfcls-1{fill:none}…" at bounding box center [262, 115] width 524 height 230
click at [48, 200] on span "Save" at bounding box center [48, 199] width 11 height 5
click at [42, 183] on span at bounding box center [39, 180] width 8 height 8
click at [168, 149] on div at bounding box center [274, 115] width 499 height 230
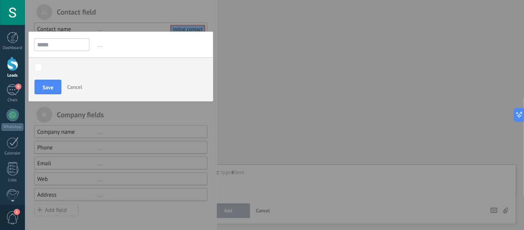
scroll to position [115, 0]
click at [43, 89] on button "Save" at bounding box center [48, 86] width 27 height 15
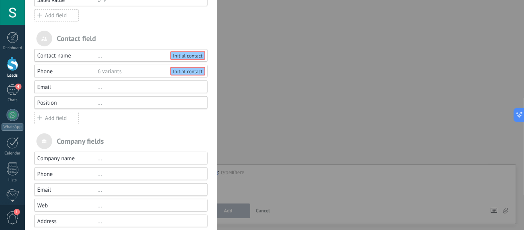
scroll to position [58, 0]
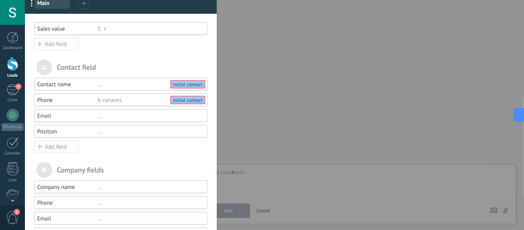
click at [129, 100] on div "6 variants" at bounding box center [148, 100] width 103 height 7
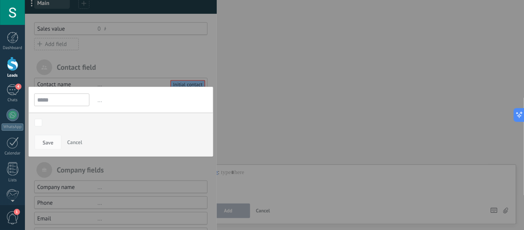
click at [87, 102] on input "*****" at bounding box center [61, 100] width 55 height 13
click at [97, 102] on span "..." at bounding box center [152, 100] width 112 height 13
click at [126, 77] on div at bounding box center [121, 113] width 192 height 343
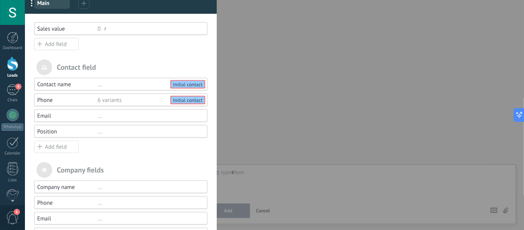
click at [182, 102] on div "Initial contact" at bounding box center [187, 100] width 33 height 7
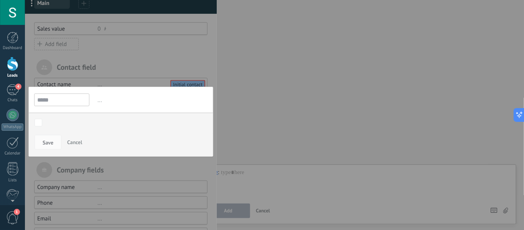
click at [68, 105] on input "*****" at bounding box center [61, 100] width 55 height 13
click at [77, 102] on input "*****" at bounding box center [61, 100] width 55 height 13
drag, startPoint x: 77, startPoint y: 102, endPoint x: 61, endPoint y: 101, distance: 16.1
click at [76, 102] on input "*****" at bounding box center [61, 100] width 55 height 13
click at [53, 101] on input "*****" at bounding box center [61, 100] width 55 height 13
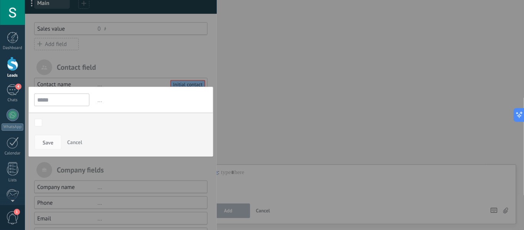
click at [53, 101] on input "*****" at bounding box center [61, 100] width 55 height 13
click at [143, 82] on div at bounding box center [121, 113] width 192 height 343
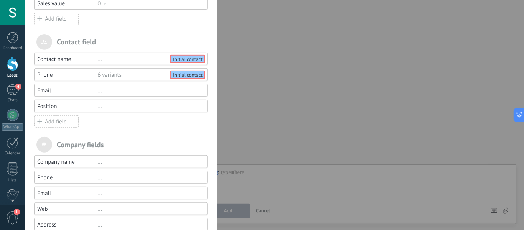
scroll to position [117, 0]
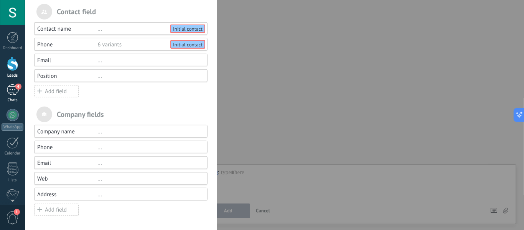
click at [25, 95] on div "Fields and groups Kommo gives you the option to add your own custom fields. The…" at bounding box center [274, 115] width 499 height 230
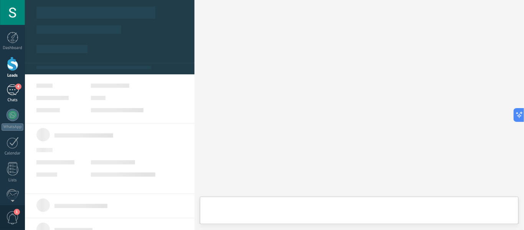
click at [15, 95] on link "4 Chats" at bounding box center [12, 93] width 25 height 18
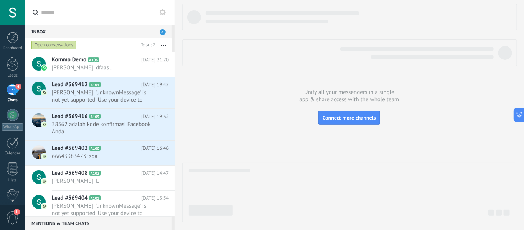
click at [59, 45] on div "Open conversations" at bounding box center [53, 45] width 45 height 9
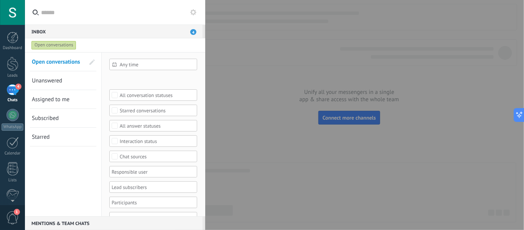
click at [49, 38] on div "Open conversations" at bounding box center [108, 45] width 156 height 14
click at [40, 44] on div "Open conversations" at bounding box center [53, 45] width 45 height 9
click at [187, 42] on form "Open conversations Total: 7 Mute Multiple actions Sort Newest Longest wait Star…" at bounding box center [115, 45] width 180 height 14
click at [191, 34] on span "4" at bounding box center [193, 32] width 6 height 6
click at [56, 44] on div "Open conversations" at bounding box center [53, 45] width 45 height 9
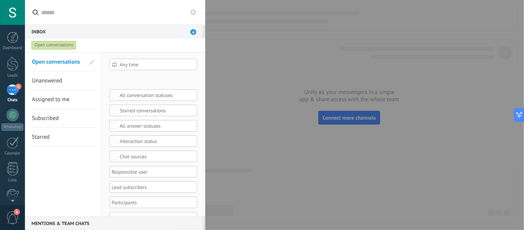
click at [45, 14] on input "text" at bounding box center [119, 12] width 156 height 25
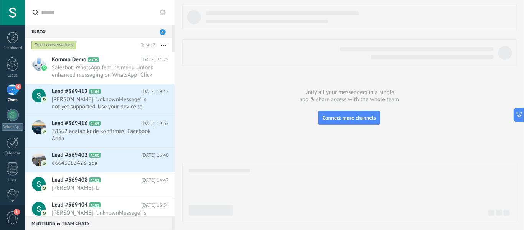
click at [164, 18] on input "text" at bounding box center [104, 12] width 126 height 25
click at [164, 14] on icon at bounding box center [162, 12] width 6 height 6
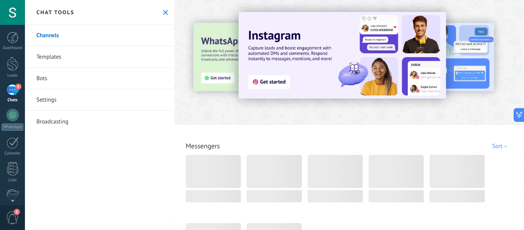
click at [102, 94] on link "Settings" at bounding box center [100, 99] width 150 height 21
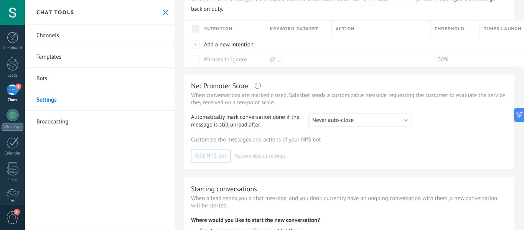
scroll to position [230, 0]
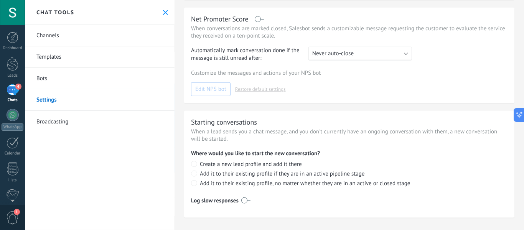
click at [15, 97] on link "4 Chats" at bounding box center [12, 93] width 25 height 18
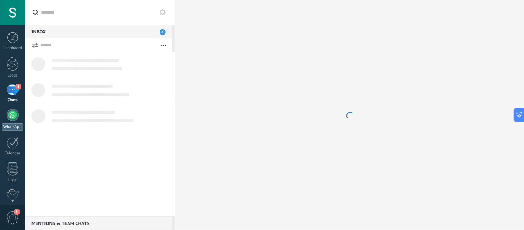
click at [13, 121] on link "WhatsApp" at bounding box center [12, 120] width 25 height 22
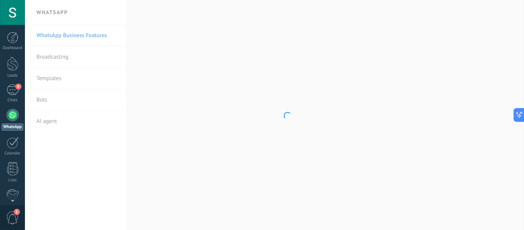
click at [101, 34] on body ".abccls-1,.abccls-2{fill-rule:evenodd}.abccls-2{fill:#fff} .abfcls-1{fill:none}…" at bounding box center [262, 115] width 524 height 230
click at [56, 34] on body ".abccls-1,.abccls-2{fill-rule:evenodd}.abccls-2{fill:#fff} .abfcls-1{fill:none}…" at bounding box center [262, 115] width 524 height 230
click at [195, 26] on div at bounding box center [274, 115] width 499 height 230
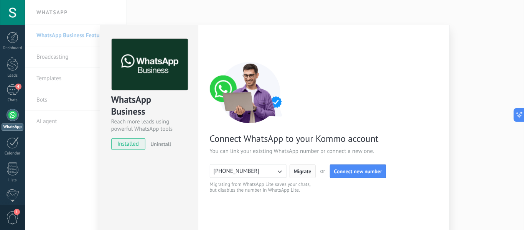
click at [295, 172] on span "Migrate" at bounding box center [303, 171] width 18 height 5
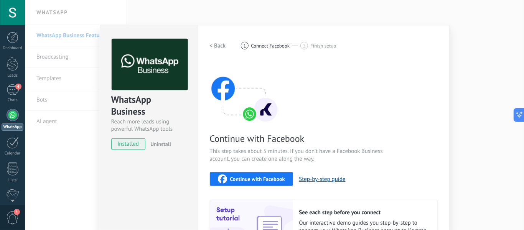
click at [215, 44] on h2 "< Back" at bounding box center [218, 45] width 16 height 7
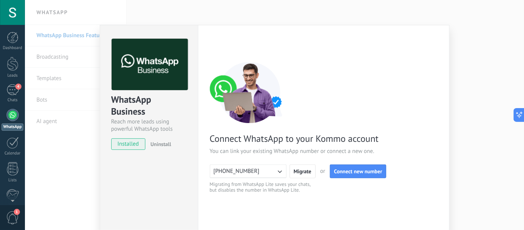
click at [280, 172] on icon "button" at bounding box center [280, 172] width 8 height 8
click at [380, 173] on span "Connect new number" at bounding box center [358, 171] width 48 height 5
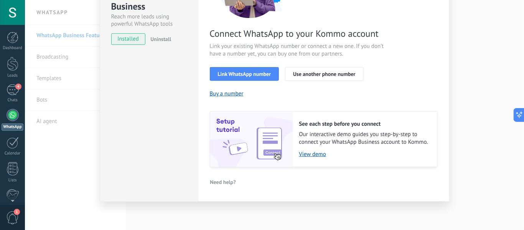
scroll to position [106, 0]
click at [262, 78] on button "Link WhatsApp number" at bounding box center [244, 74] width 69 height 14
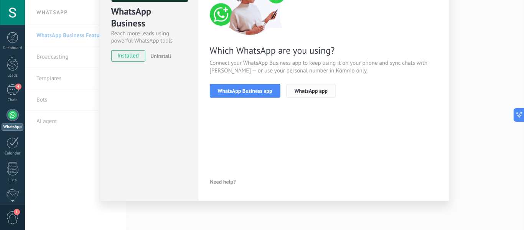
click at [297, 91] on span "WhatsApp app" at bounding box center [310, 90] width 33 height 5
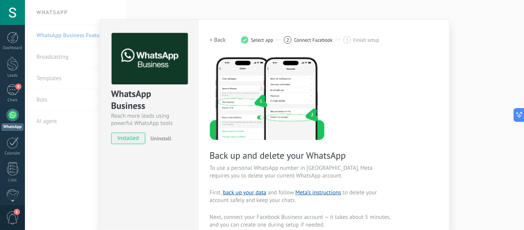
scroll to position [0, 0]
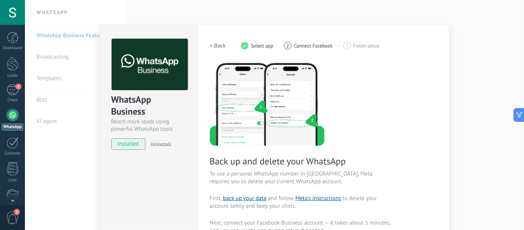
click at [220, 47] on h2 "< Back" at bounding box center [218, 45] width 16 height 7
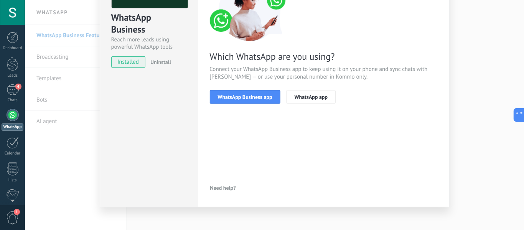
scroll to position [89, 0]
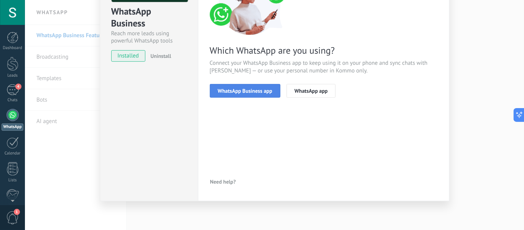
click at [262, 94] on button "WhatsApp Business app" at bounding box center [245, 91] width 71 height 14
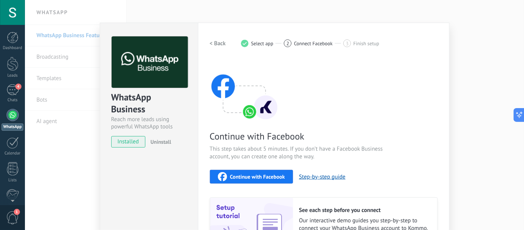
scroll to position [0, 0]
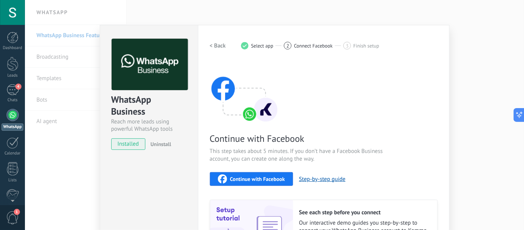
click at [220, 42] on h2 "< Back" at bounding box center [218, 45] width 16 height 7
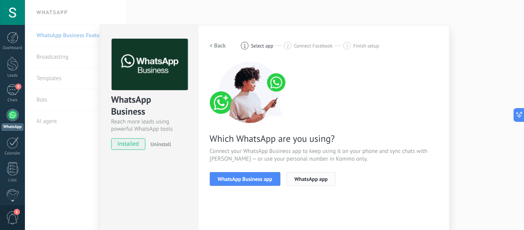
click at [322, 177] on span "WhatsApp app" at bounding box center [310, 178] width 33 height 5
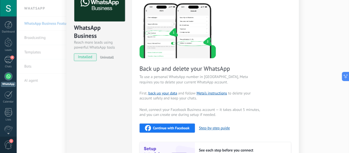
scroll to position [58, 0]
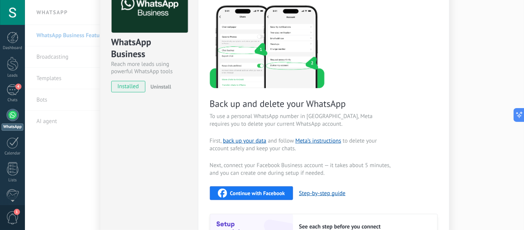
click at [289, 77] on img at bounding box center [267, 46] width 115 height 84
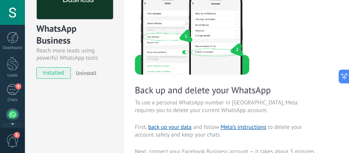
scroll to position [58, 0]
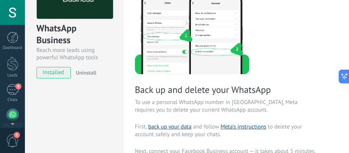
type textarea "**********"
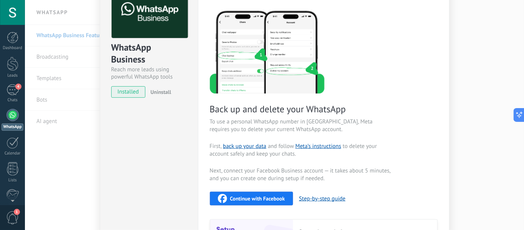
scroll to position [0, 0]
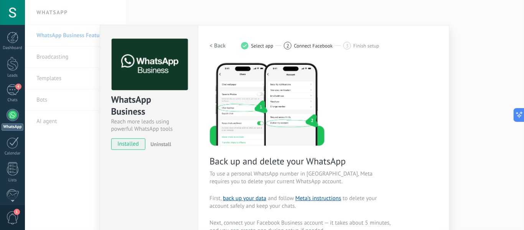
drag, startPoint x: 153, startPoint y: 144, endPoint x: 159, endPoint y: 145, distance: 6.2
click at [153, 144] on span "Uninstall" at bounding box center [160, 144] width 21 height 7
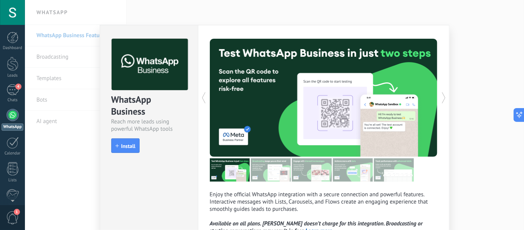
click at [8, 215] on span "1" at bounding box center [12, 217] width 13 height 13
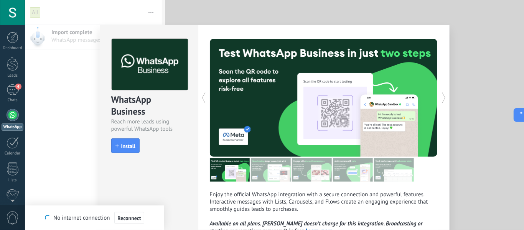
click at [10, 118] on div at bounding box center [13, 115] width 12 height 12
click at [10, 95] on link "4 Chats" at bounding box center [12, 93] width 25 height 18
